Goal: Communication & Community: Answer question/provide support

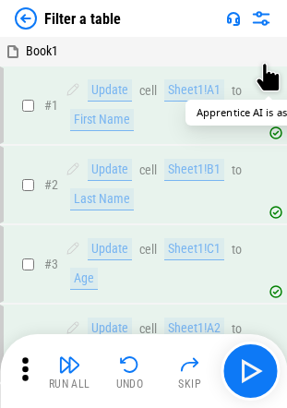
scroll to position [421, 0]
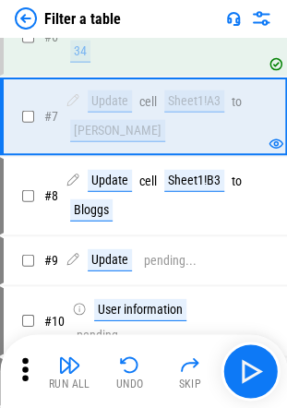
scroll to position [242, 0]
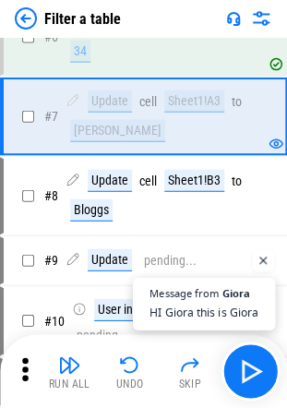
click at [192, 292] on span "Message from" at bounding box center [183, 293] width 69 height 10
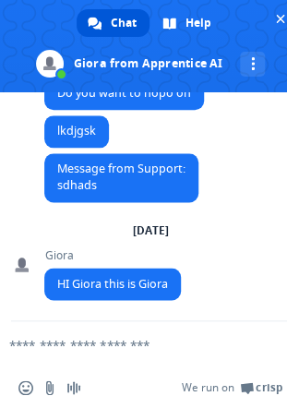
click at [68, 335] on form at bounding box center [129, 346] width 223 height 50
click at [72, 345] on textarea "Compose your message..." at bounding box center [120, 345] width 223 height 17
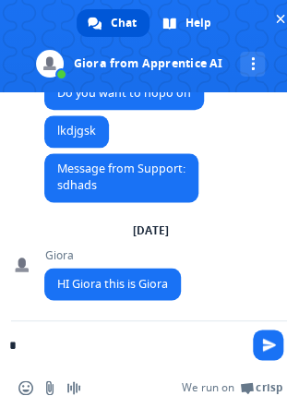
type textarea "**"
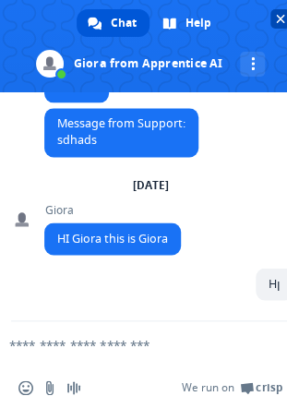
scroll to position [288, 0]
click at [284, 6] on span at bounding box center [150, 46] width 301 height 92
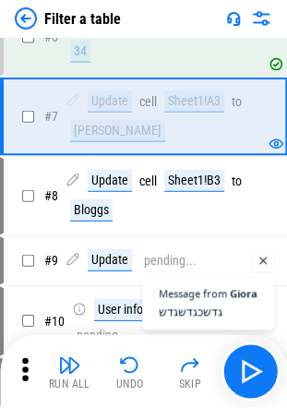
scroll to position [369, 0]
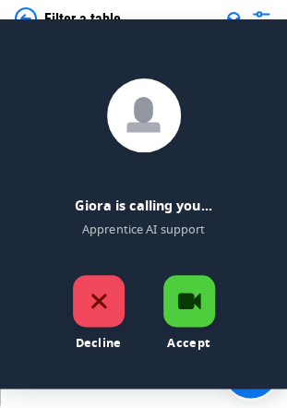
click at [90, 318] on div "Decline" at bounding box center [99, 301] width 52 height 52
